Goal: Navigation & Orientation: Find specific page/section

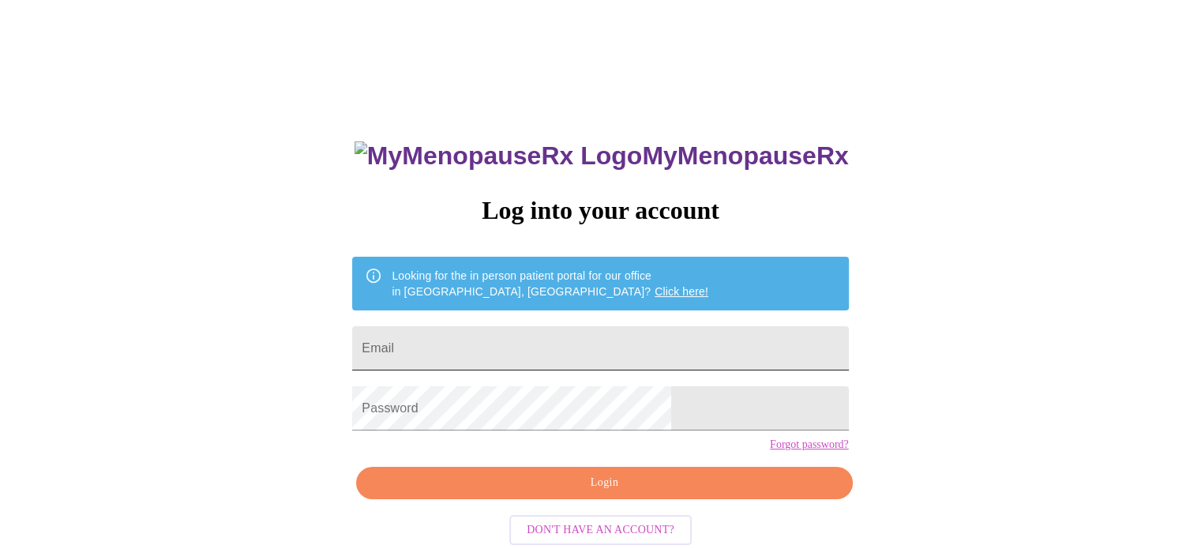
click at [625, 354] on input "Email" at bounding box center [600, 348] width 496 height 44
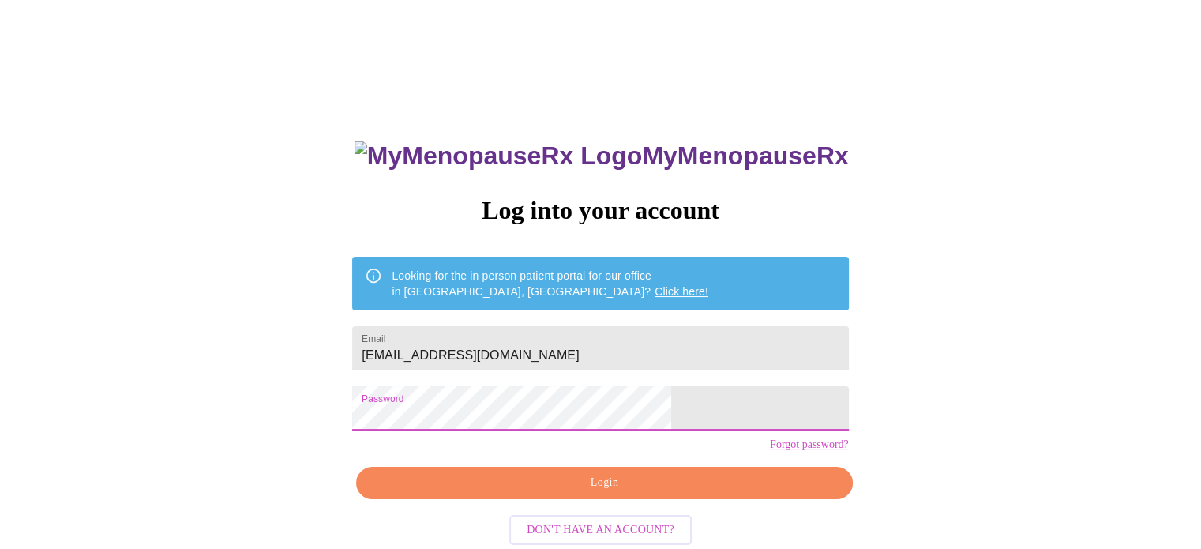
click at [453, 353] on input "[EMAIL_ADDRESS][DOMAIN_NAME]" at bounding box center [600, 348] width 496 height 44
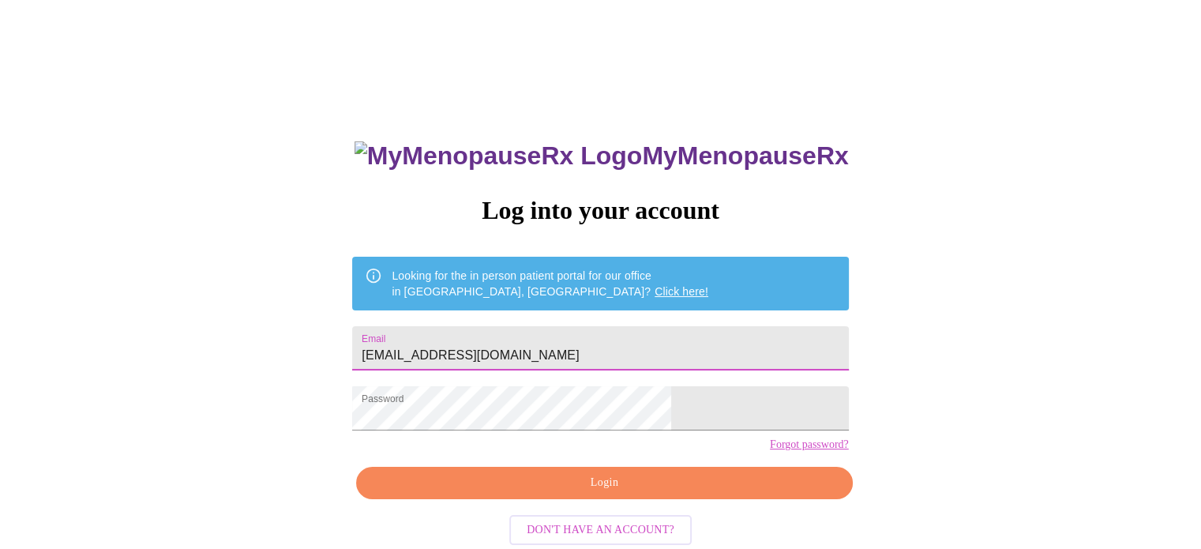
type input "[EMAIL_ADDRESS][DOMAIN_NAME]"
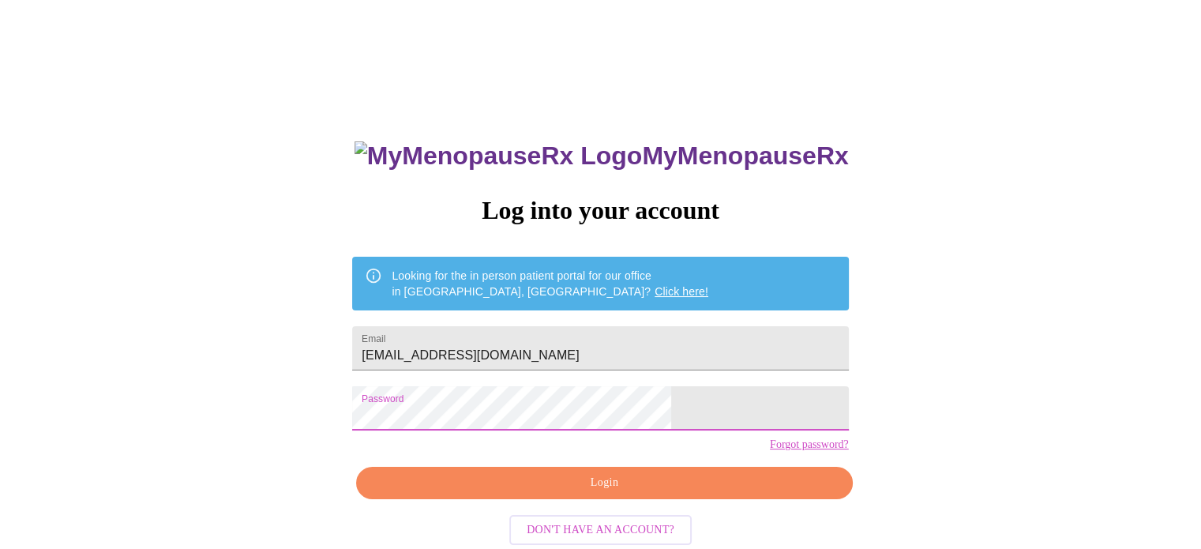
click at [363, 427] on div "MyMenopauseRx Log into your account Looking for the in person patient portal fo…" at bounding box center [600, 335] width 1188 height 659
click at [609, 493] on span "Login" at bounding box center [604, 483] width 460 height 20
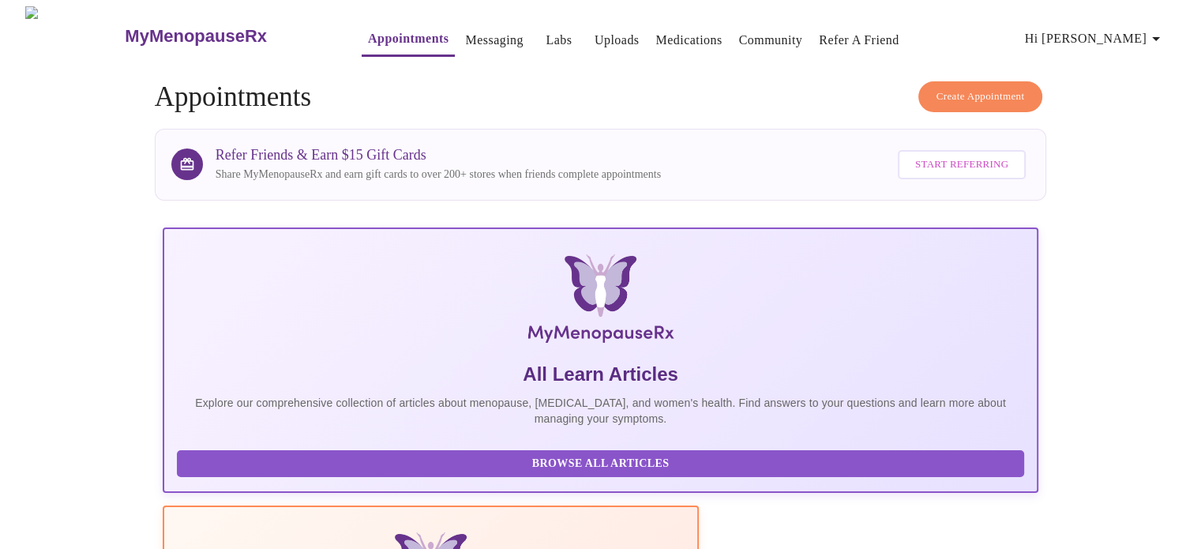
click at [1145, 31] on span "Hi [PERSON_NAME]" at bounding box center [1095, 39] width 141 height 22
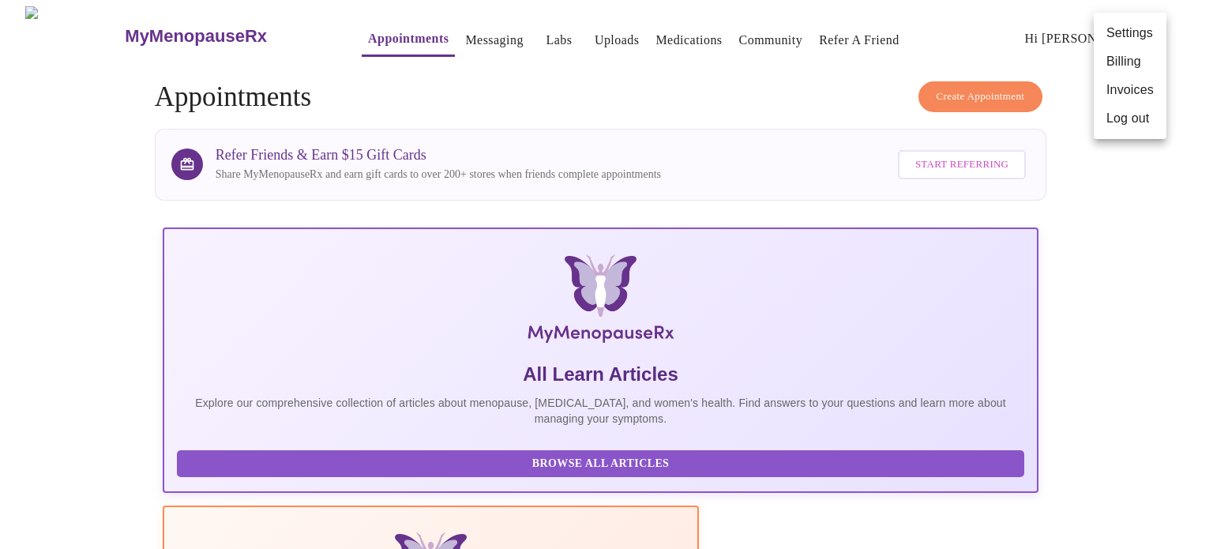
click at [605, 90] on div at bounding box center [606, 274] width 1213 height 549
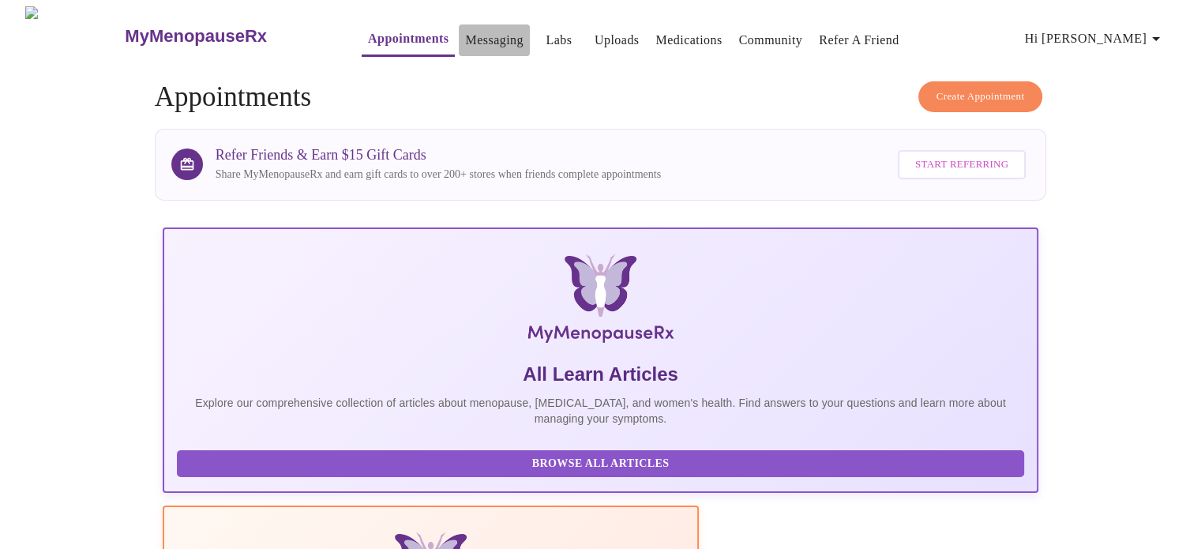
click at [470, 37] on link "Messaging" at bounding box center [494, 40] width 58 height 22
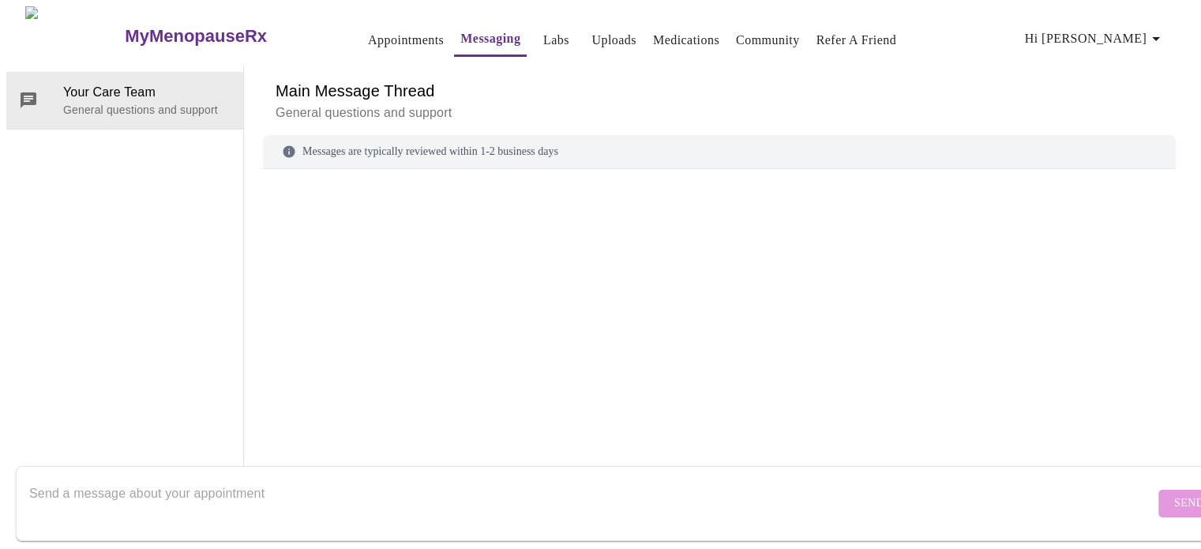
scroll to position [59, 0]
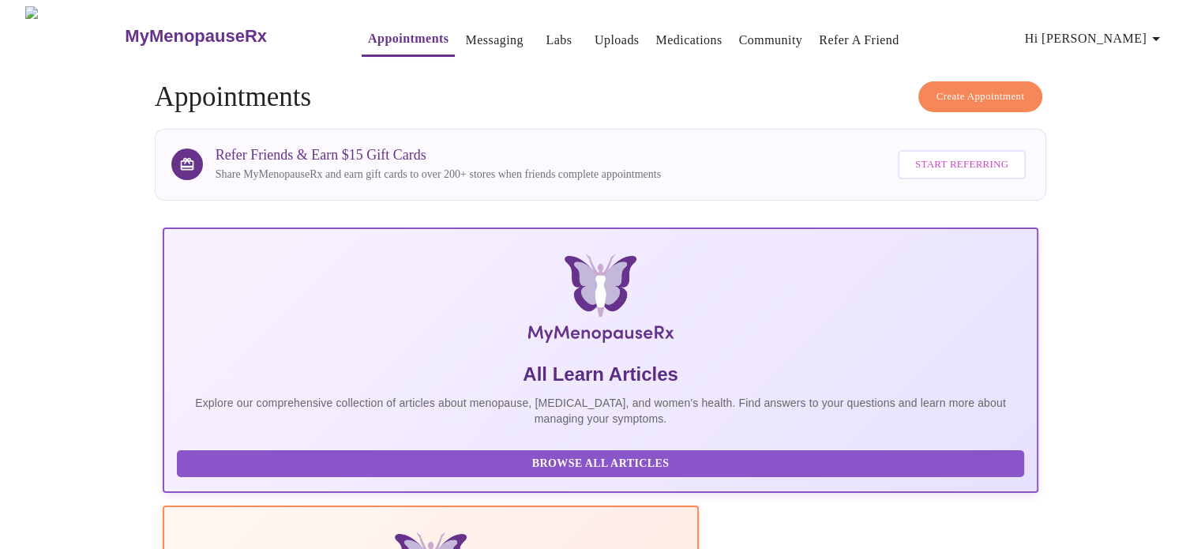
click at [676, 39] on link "Medications" at bounding box center [688, 40] width 66 height 22
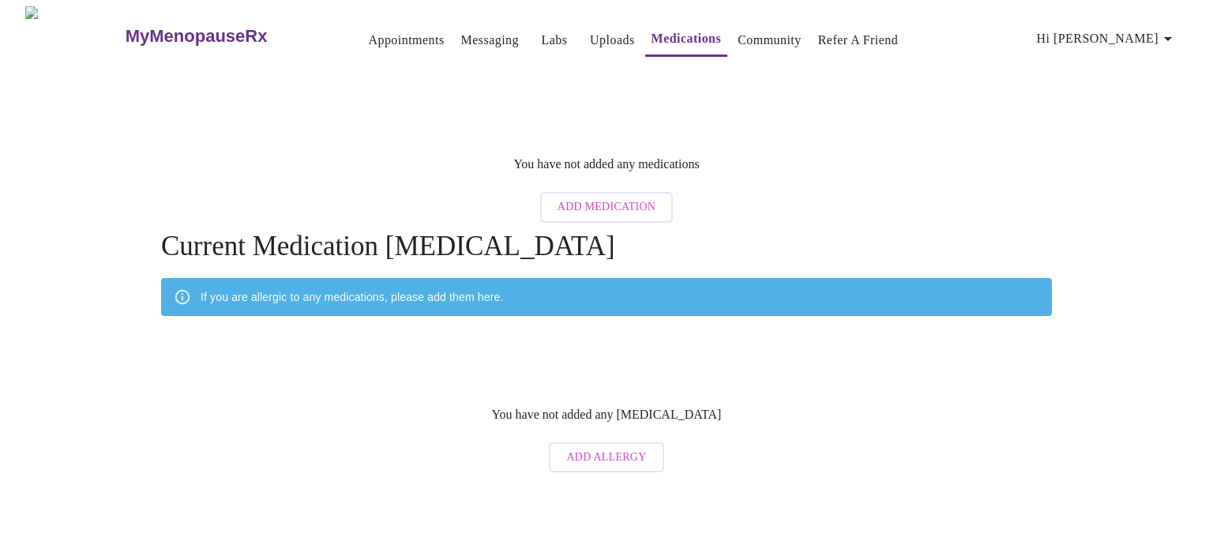
click at [590, 34] on link "Uploads" at bounding box center [612, 40] width 45 height 22
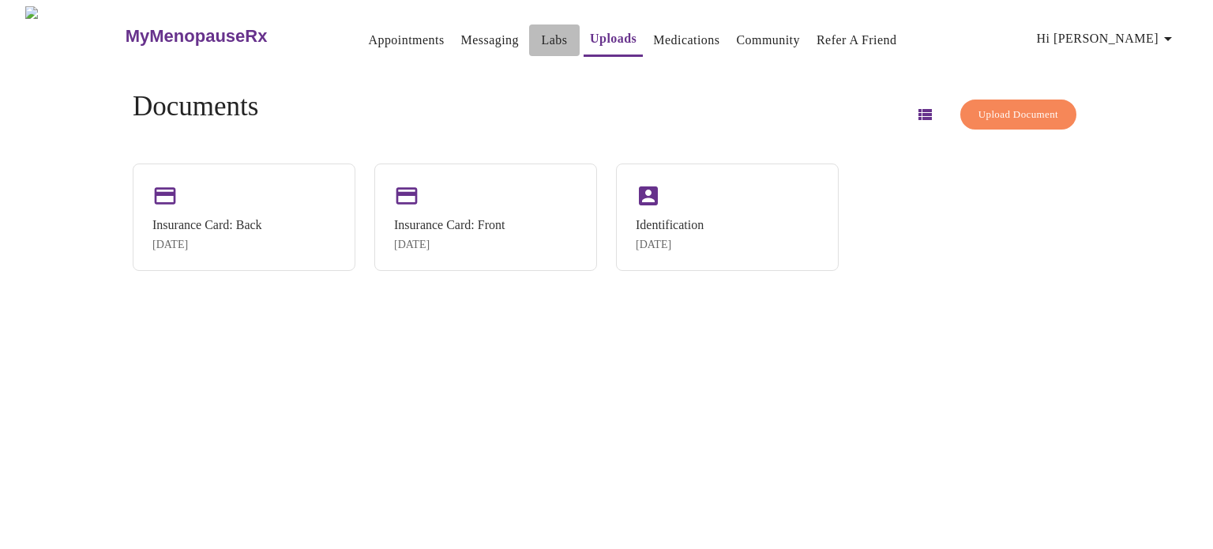
click at [542, 34] on link "Labs" at bounding box center [555, 40] width 26 height 22
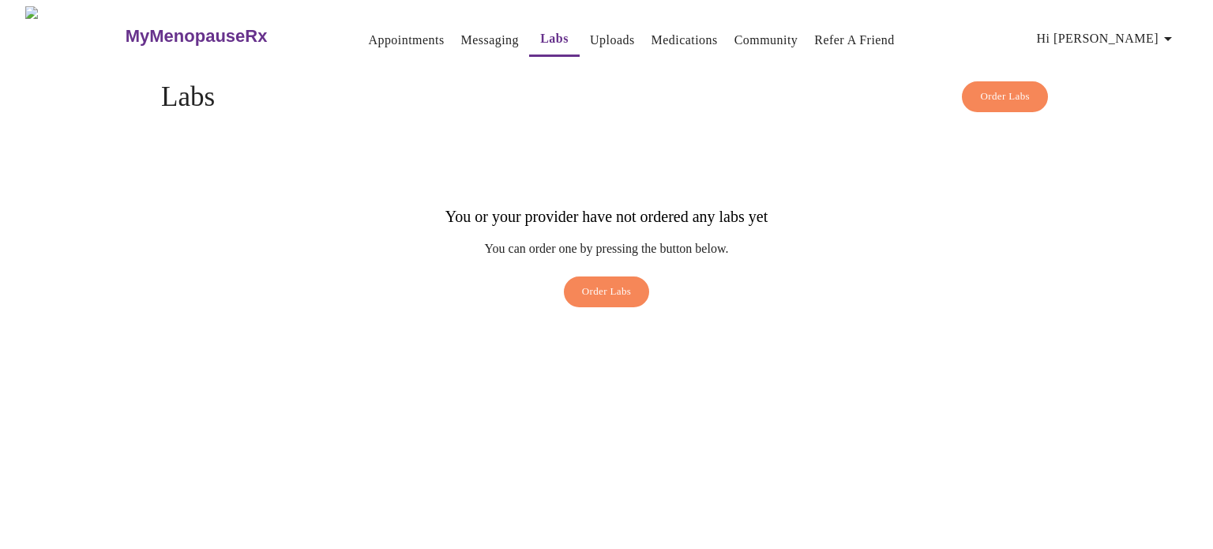
click at [362, 36] on button "Appointments" at bounding box center [406, 40] width 88 height 32
click at [397, 29] on link "Appointments" at bounding box center [406, 40] width 76 height 22
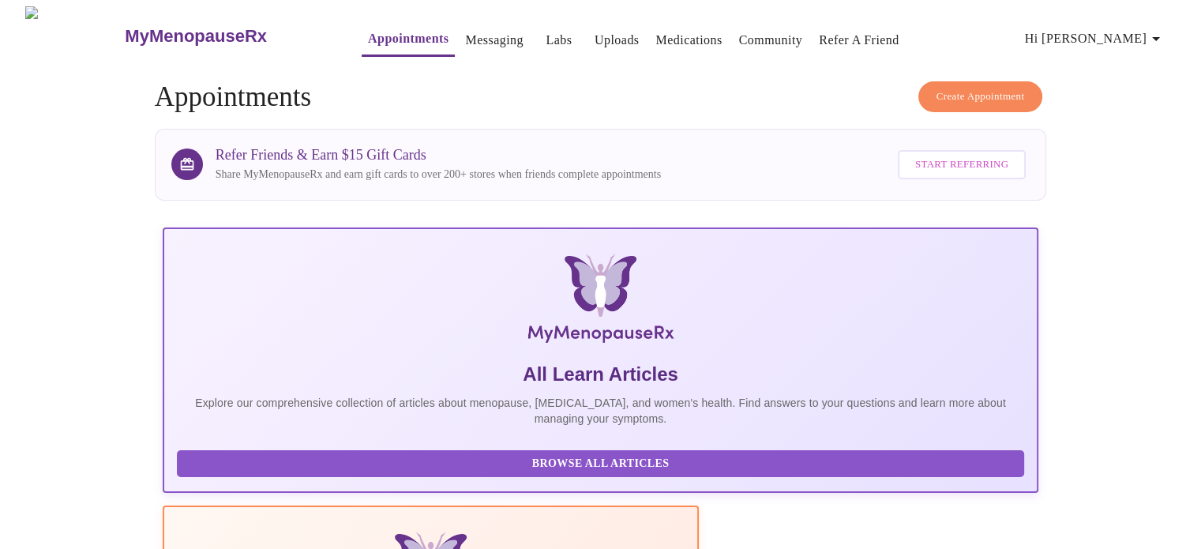
click at [465, 31] on link "Messaging" at bounding box center [494, 40] width 58 height 22
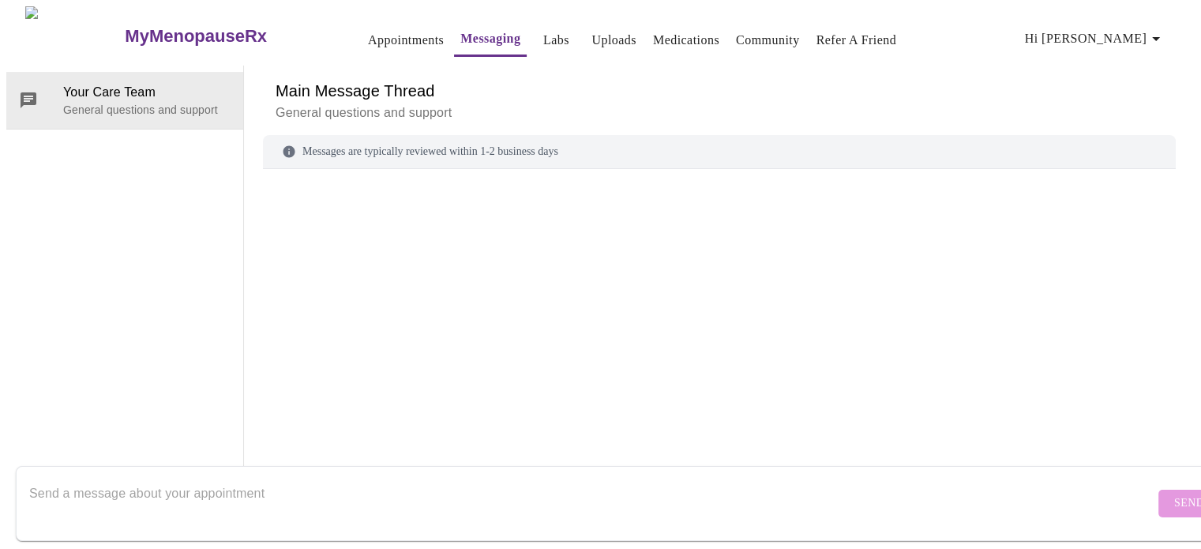
scroll to position [59, 0]
